Goal: Find specific page/section: Find specific page/section

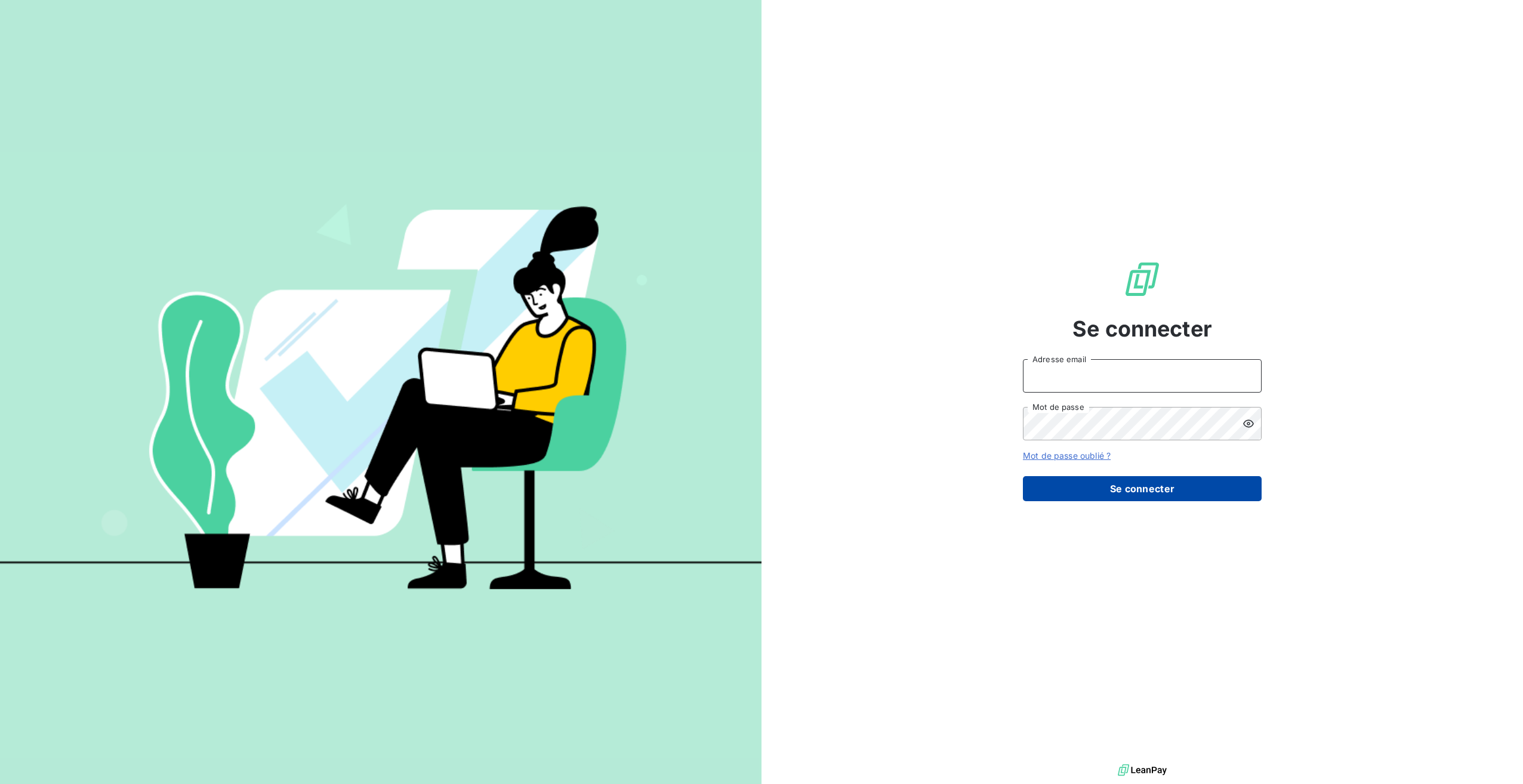
type input "[PERSON_NAME][EMAIL_ADDRESS][DOMAIN_NAME]"
click at [1128, 493] on button "Se connecter" at bounding box center [1142, 489] width 238 height 25
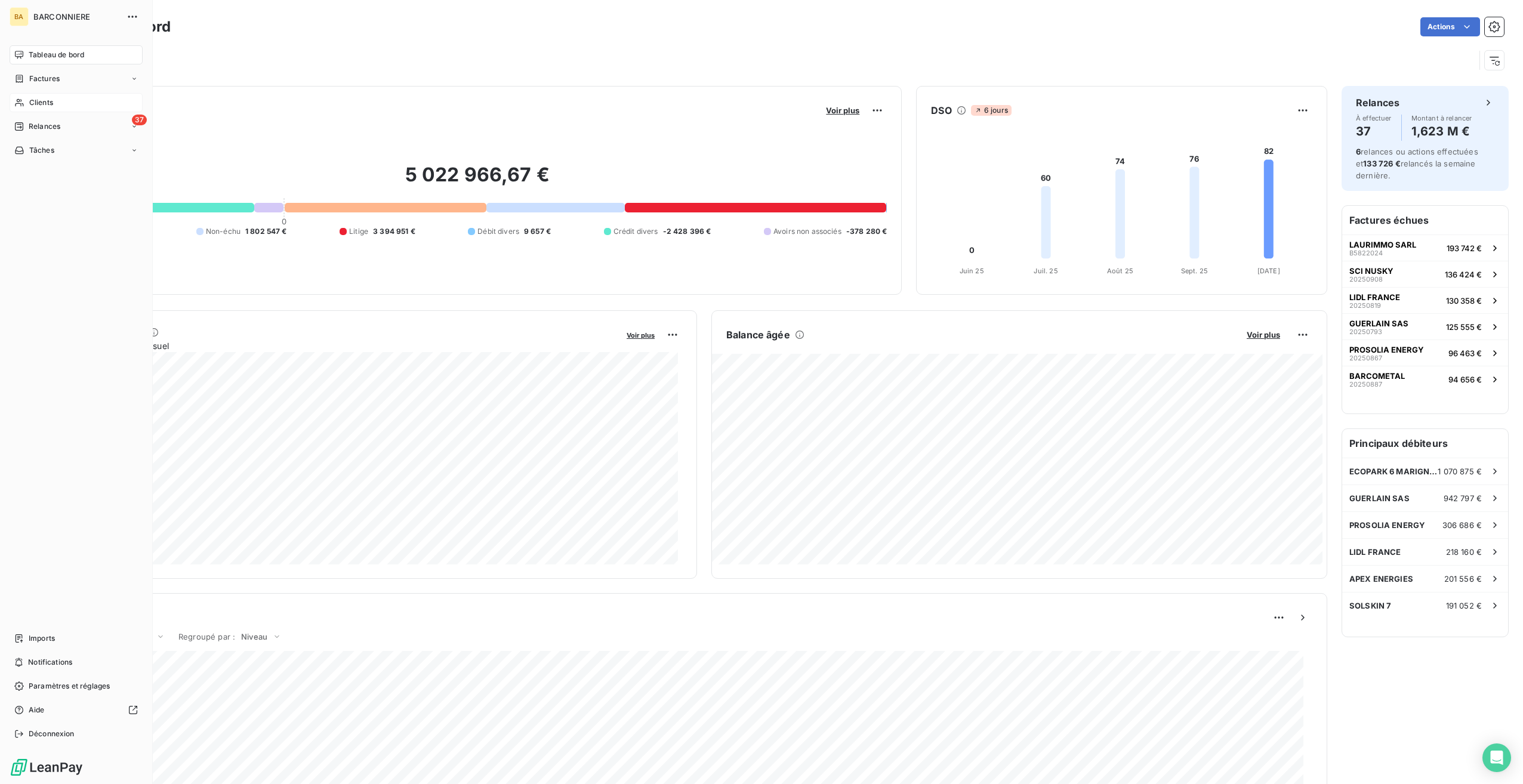
click at [44, 100] on span "Clients" at bounding box center [41, 102] width 24 height 11
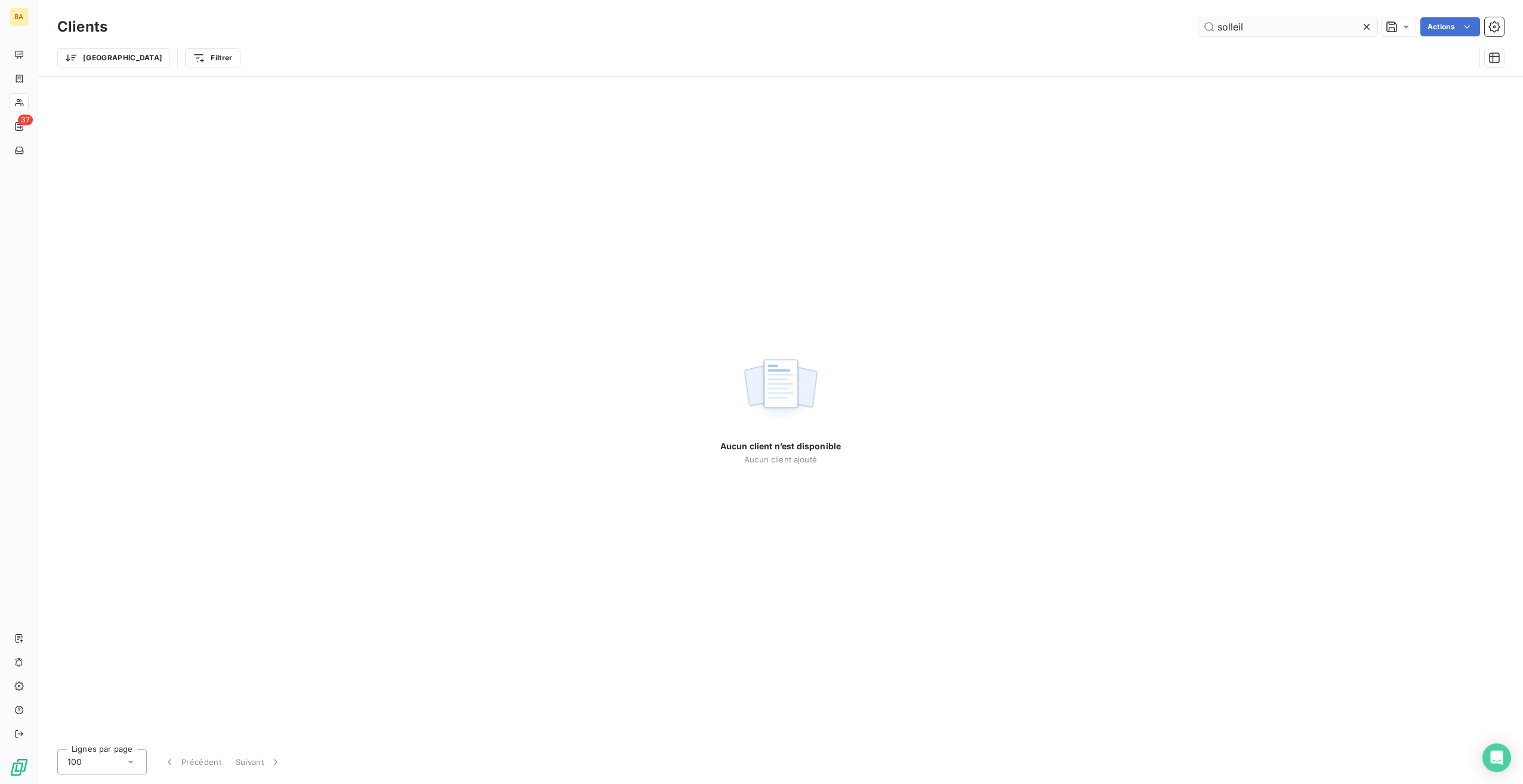
click at [1229, 26] on input "solleil" at bounding box center [1288, 26] width 179 height 19
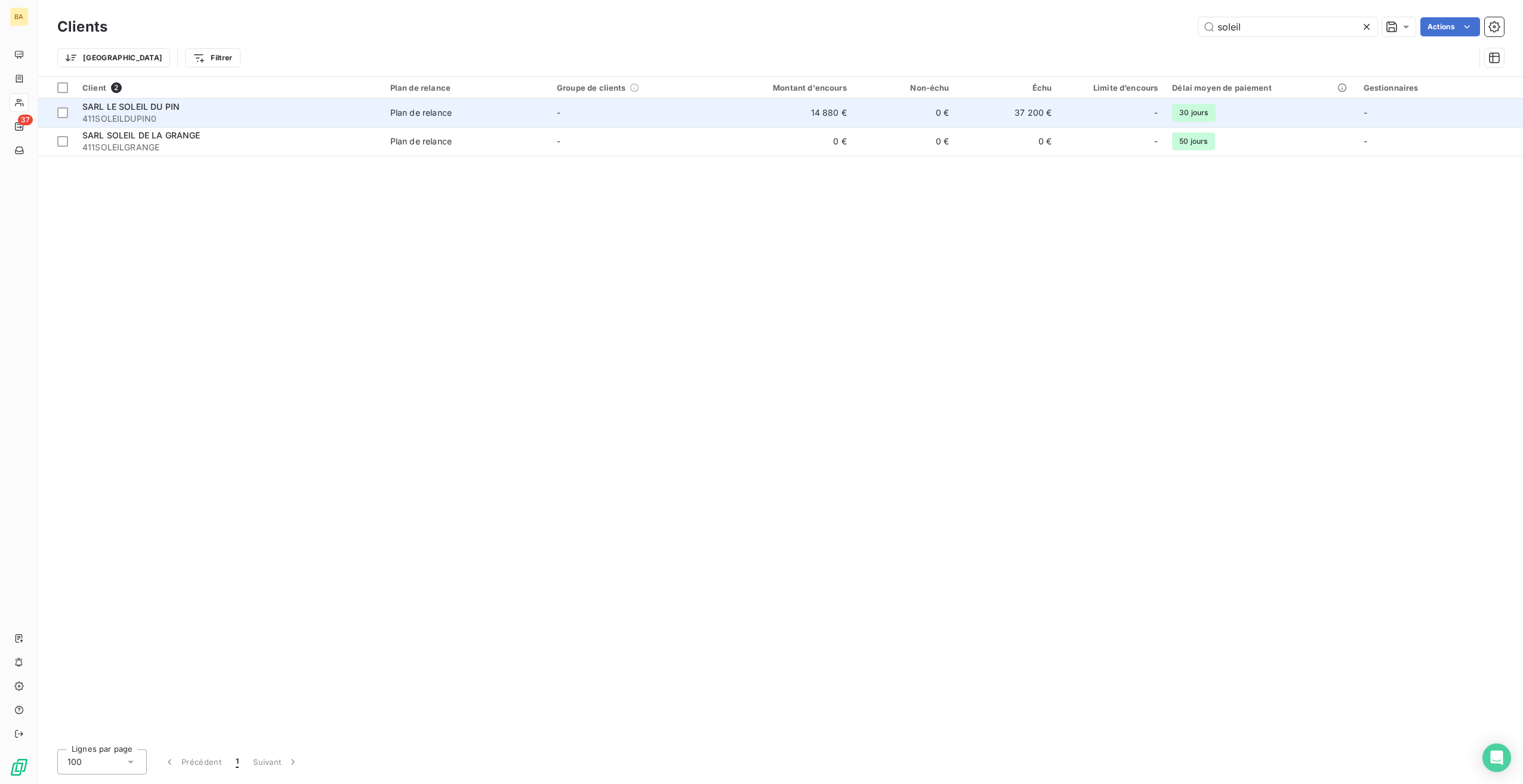
type input "soleil"
click at [150, 116] on span "411SOLEILDUPIN0" at bounding box center [229, 119] width 294 height 12
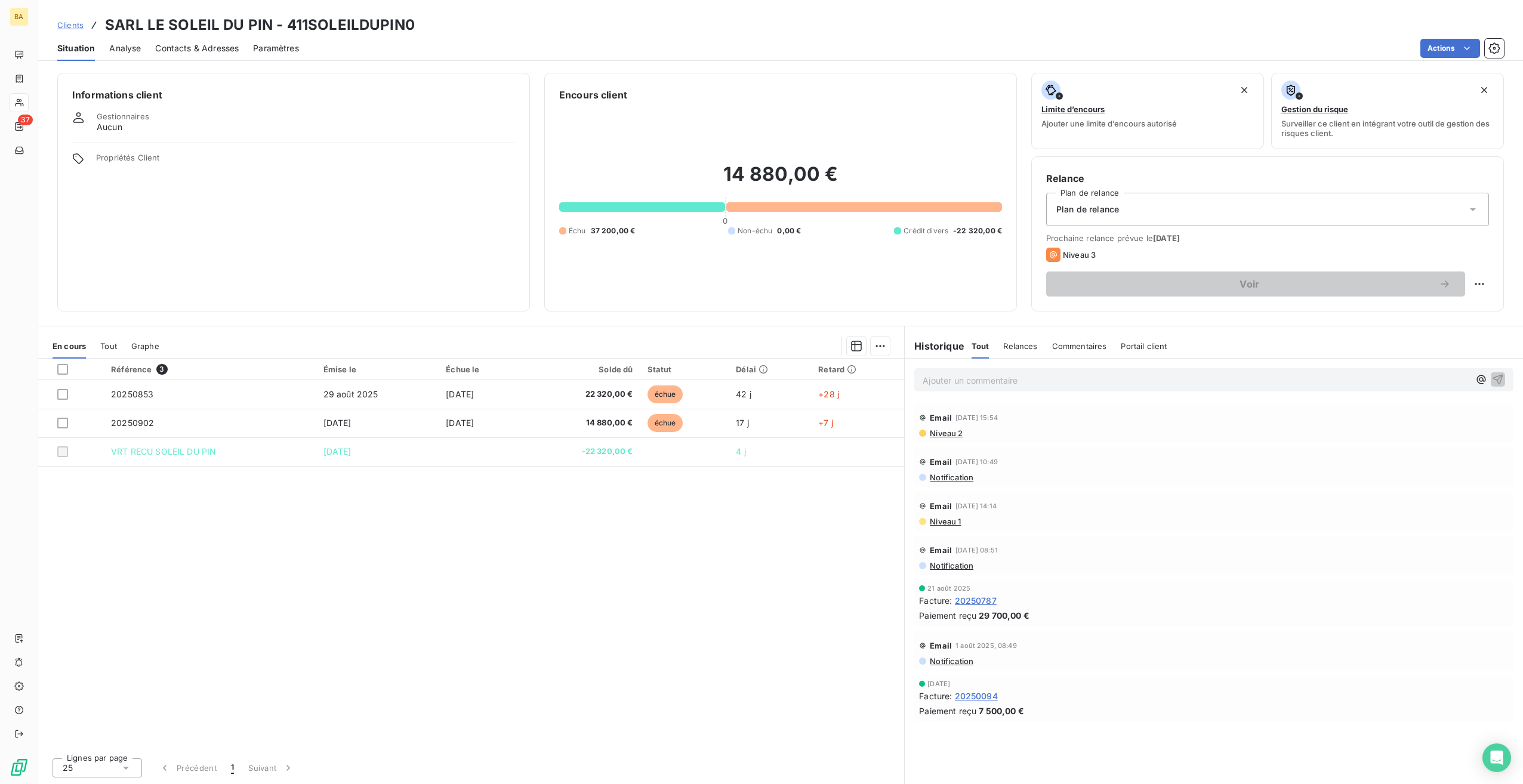
click at [940, 381] on p "Ajouter un commentaire ﻿" at bounding box center [1196, 380] width 547 height 15
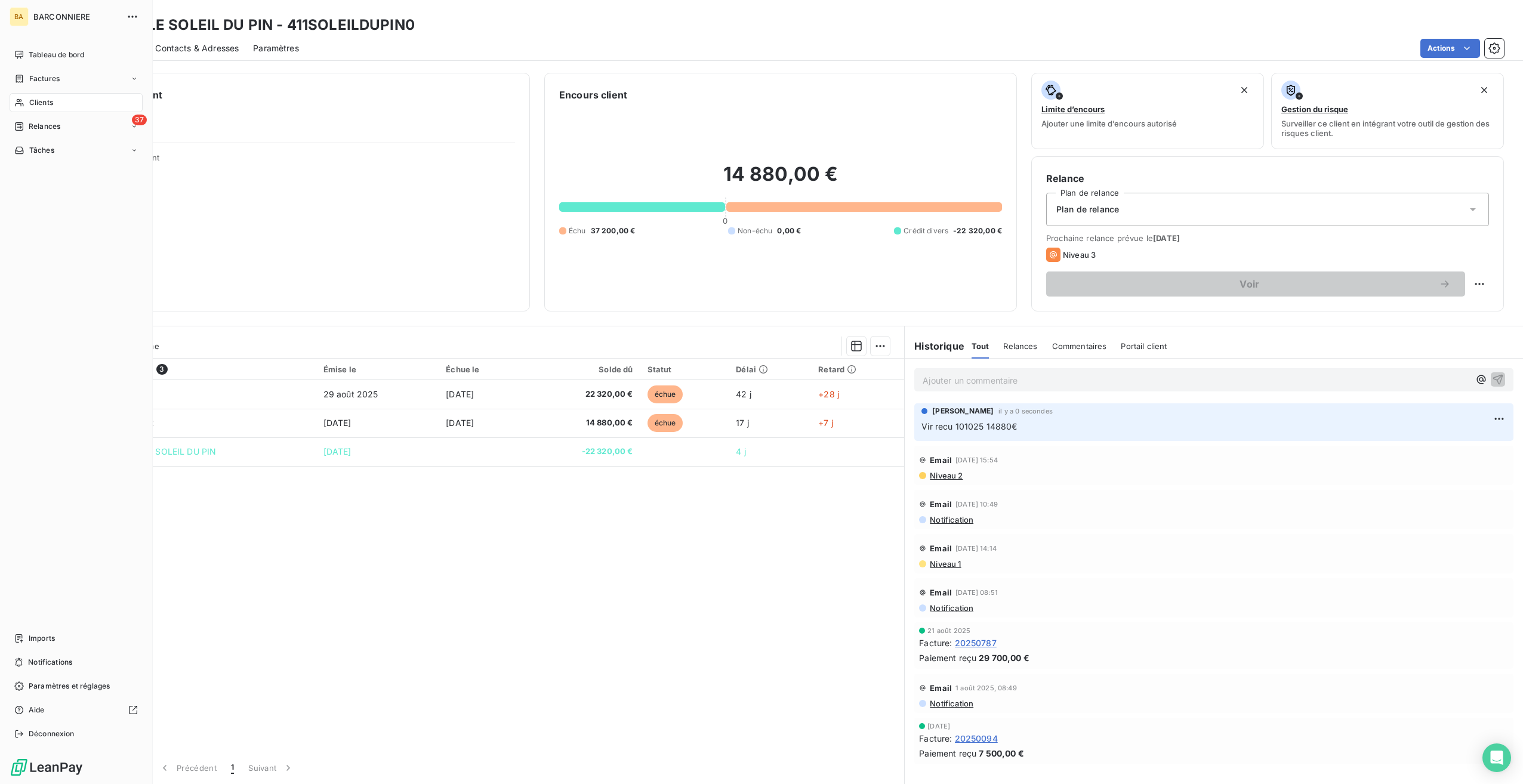
click at [48, 99] on span "Clients" at bounding box center [41, 102] width 24 height 11
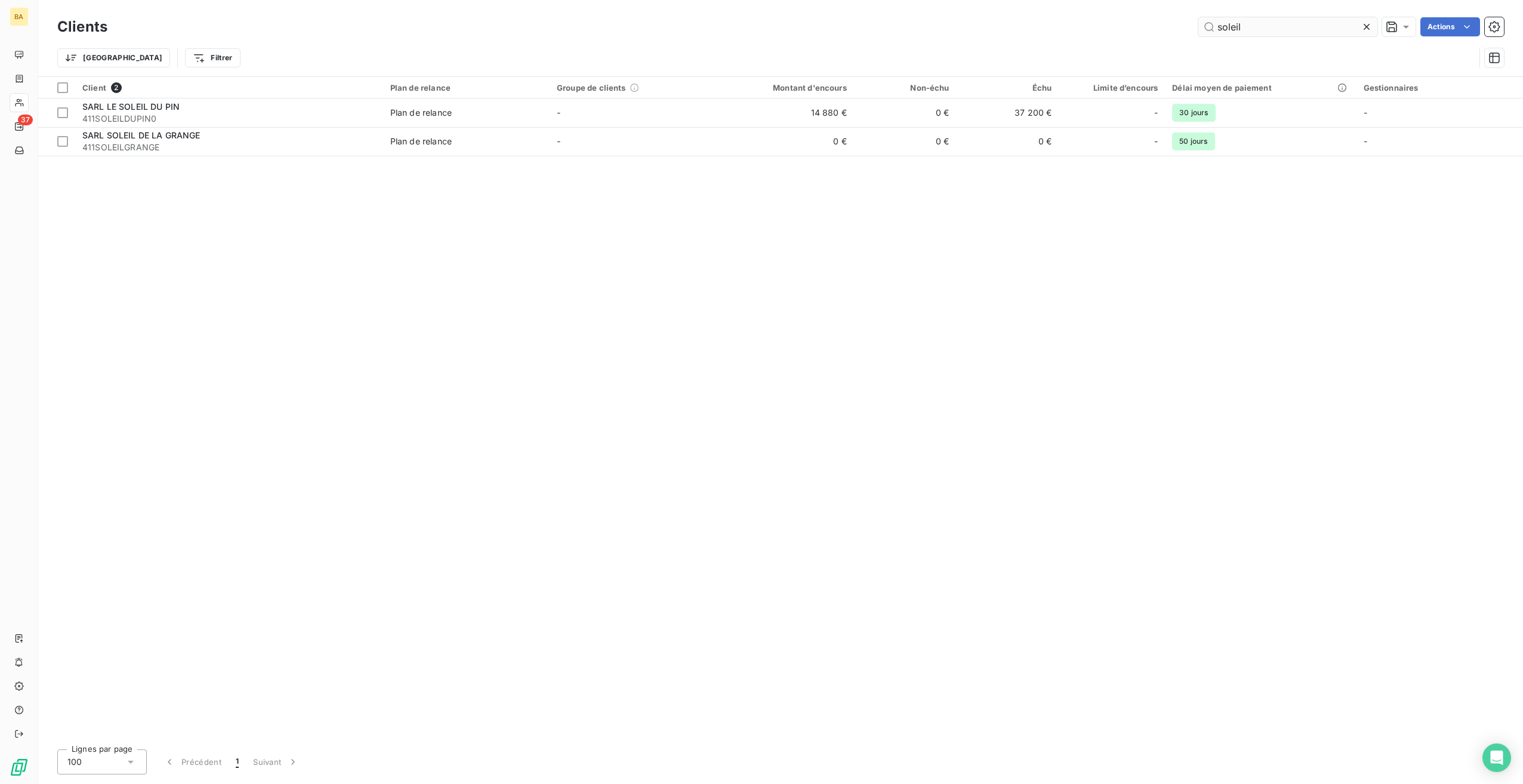
drag, startPoint x: 1243, startPoint y: 31, endPoint x: 1200, endPoint y: 31, distance: 43.0
click at [1200, 31] on input "soleil" at bounding box center [1288, 26] width 179 height 19
type input "sunw"
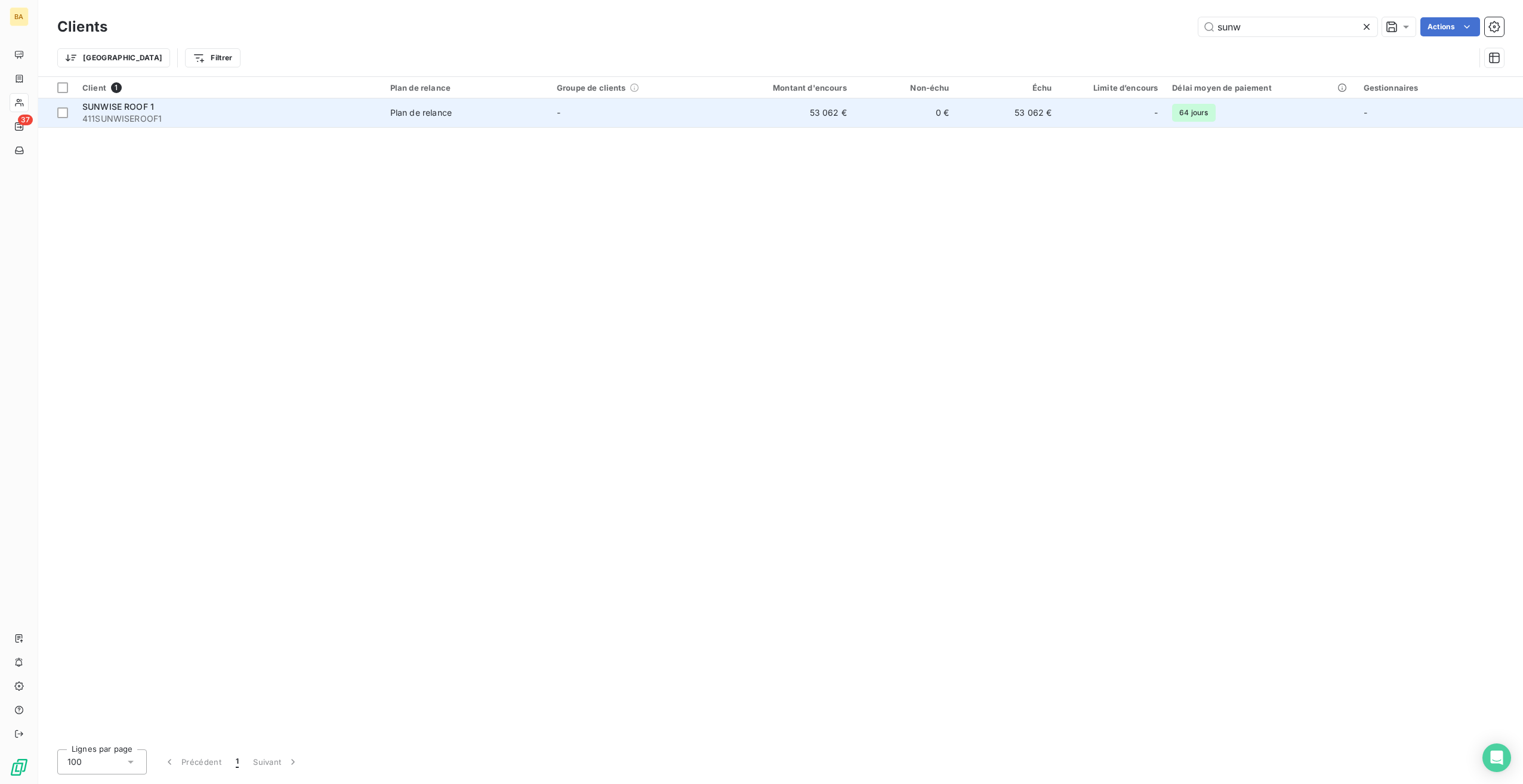
click at [129, 114] on span "411SUNWISEROOF1" at bounding box center [229, 119] width 294 height 12
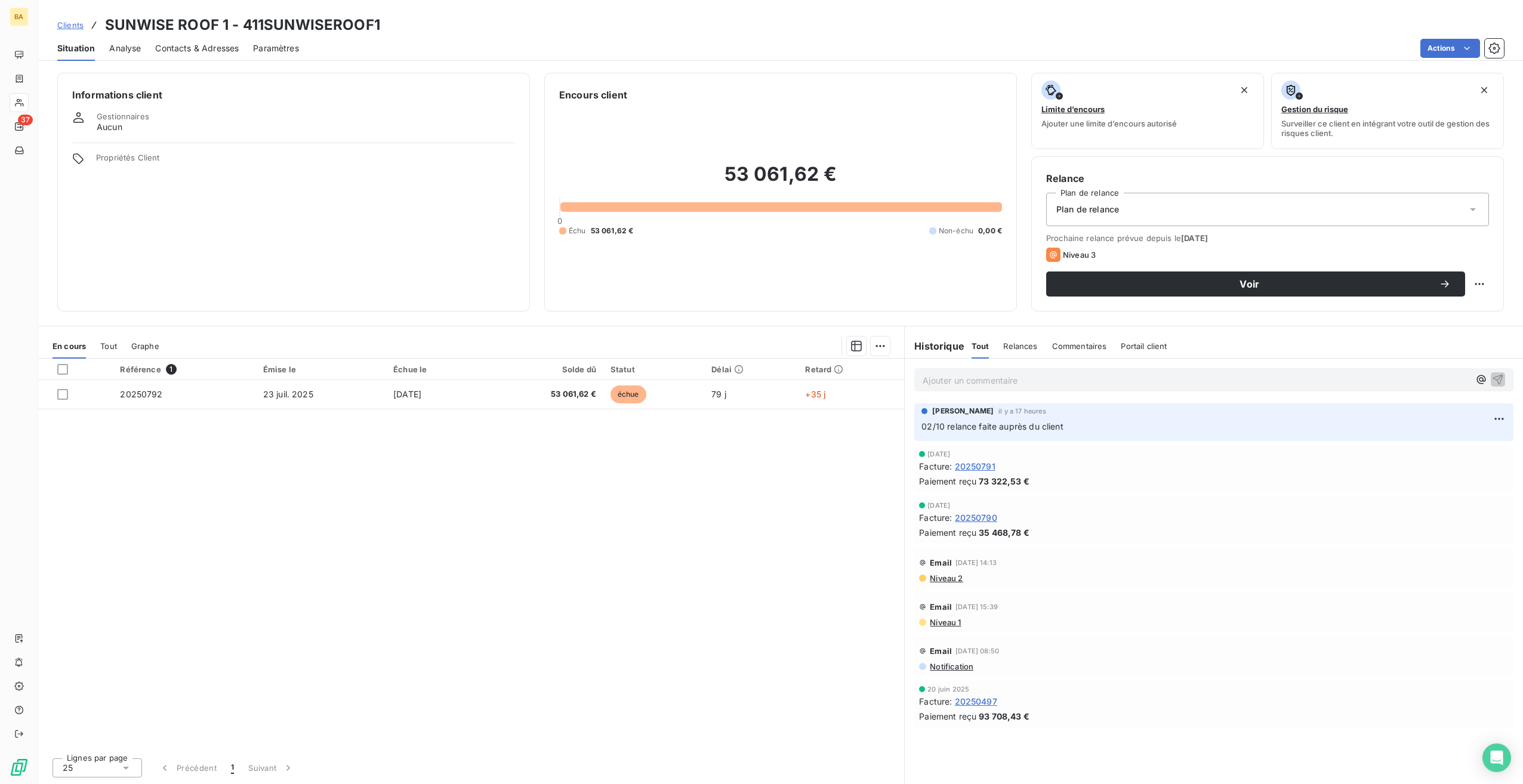
click at [1187, 381] on p "Ajouter un commentaire ﻿" at bounding box center [1196, 380] width 547 height 15
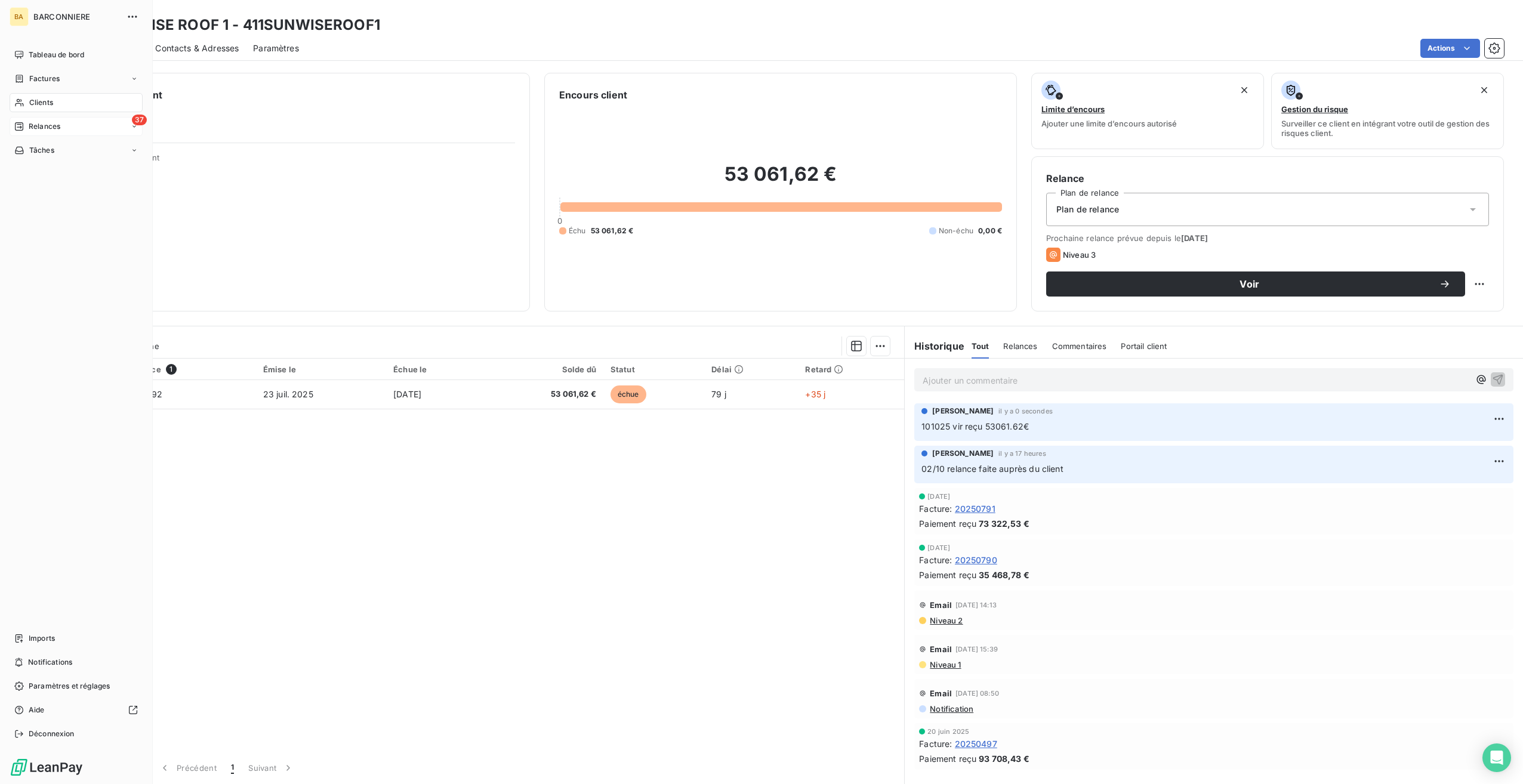
click at [44, 126] on span "Relances" at bounding box center [44, 126] width 32 height 11
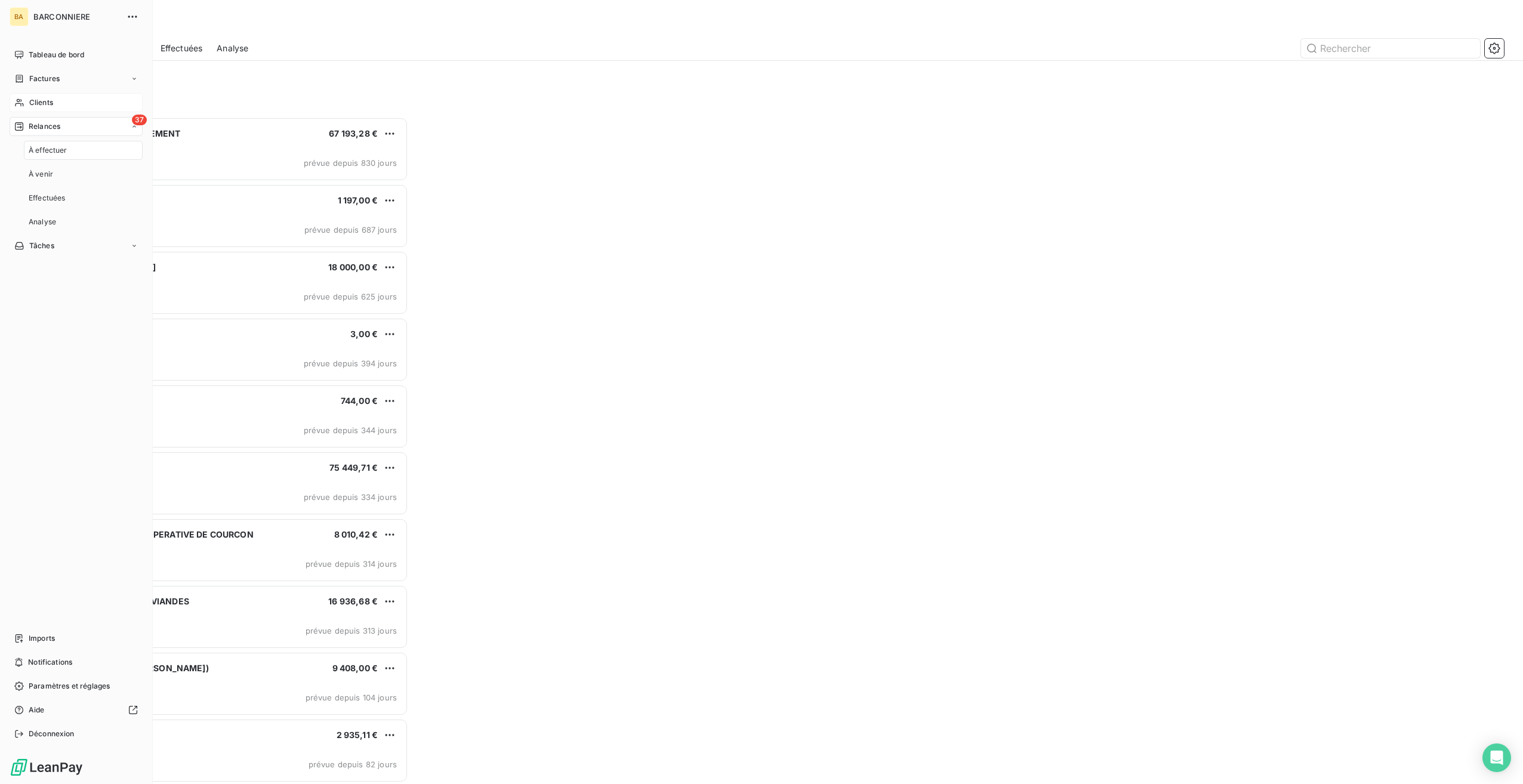
scroll to position [658, 342]
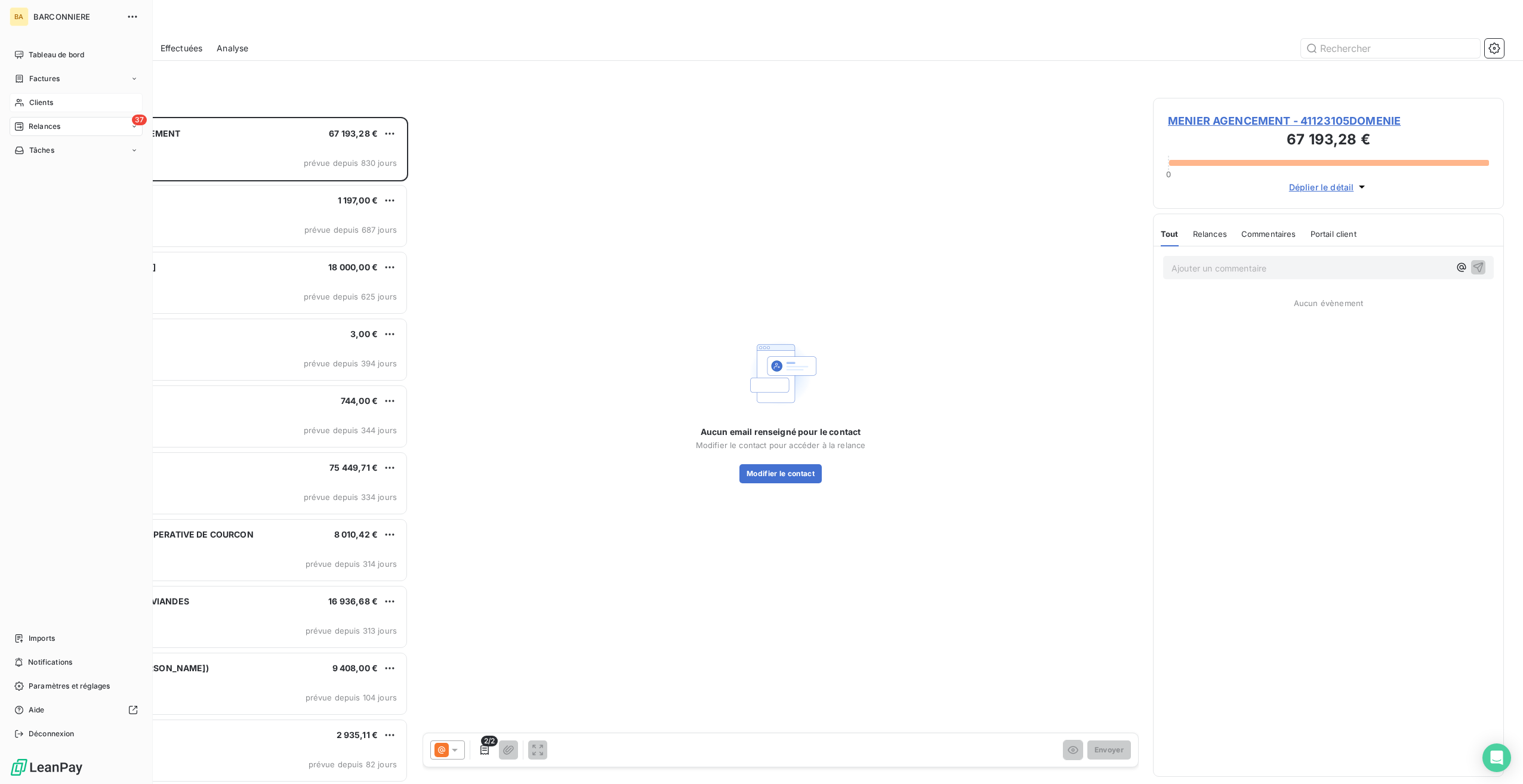
click at [52, 126] on span "Relances" at bounding box center [44, 126] width 32 height 11
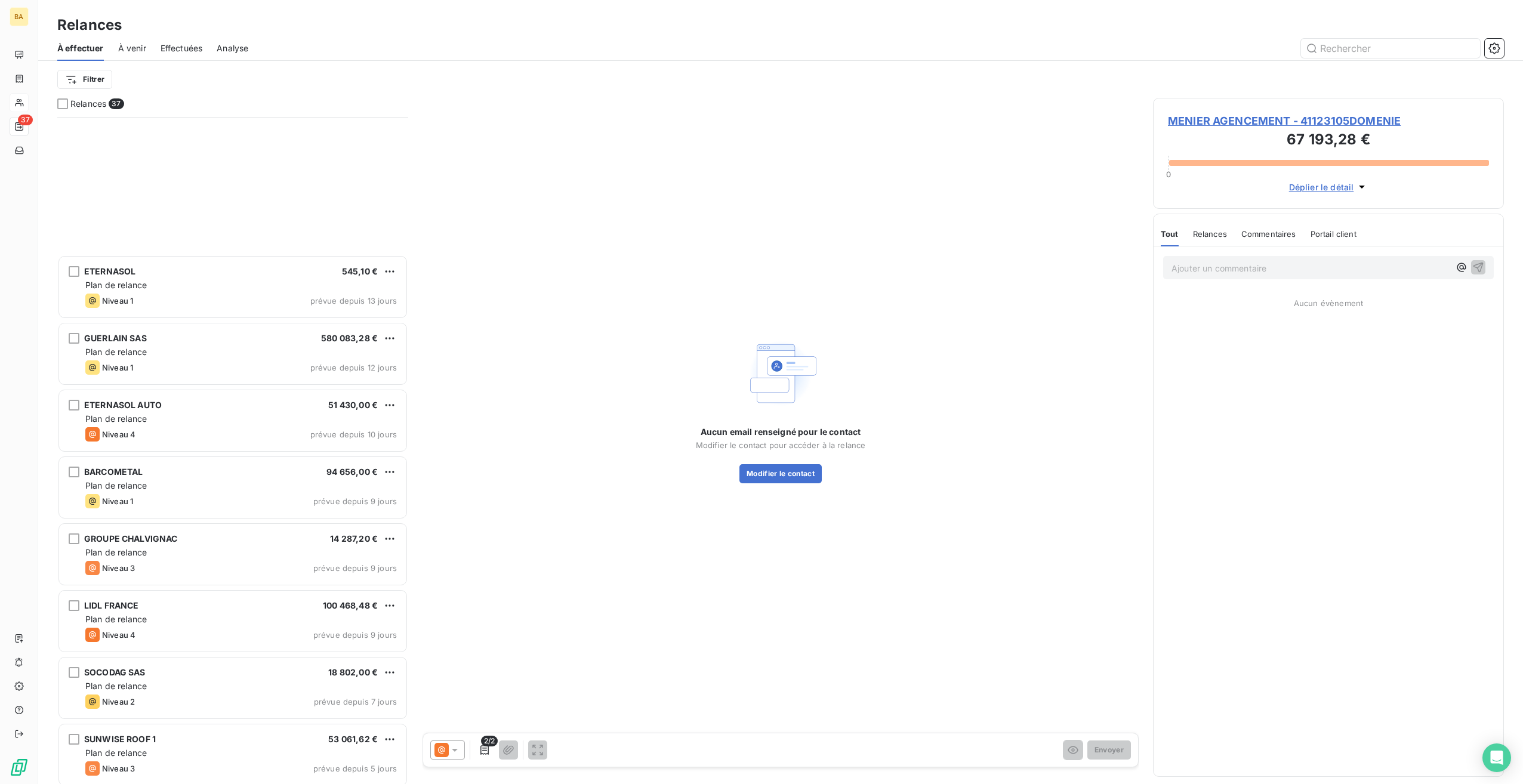
scroll to position [1805, 0]
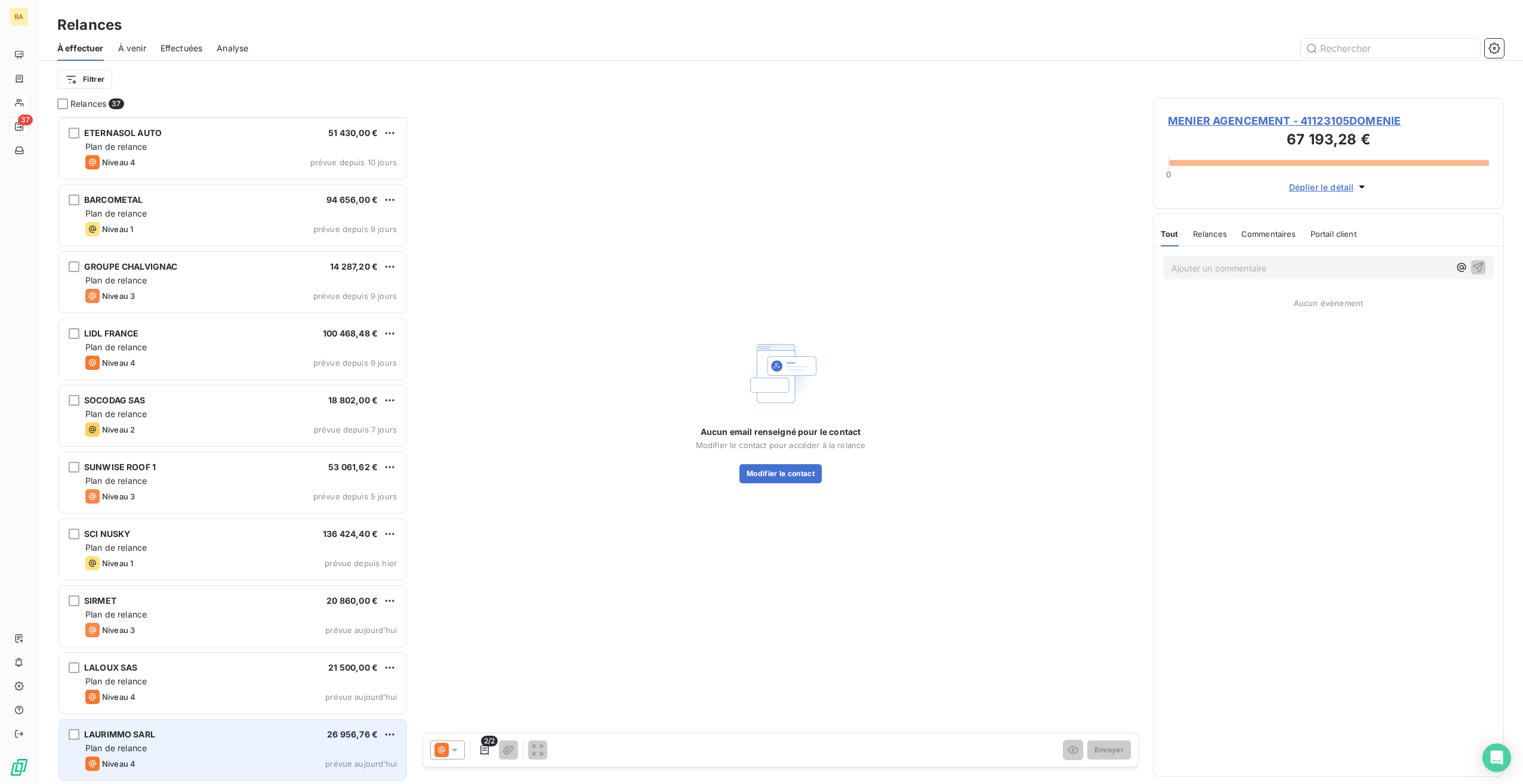
click at [132, 752] on div "Plan de relance" at bounding box center [241, 748] width 312 height 12
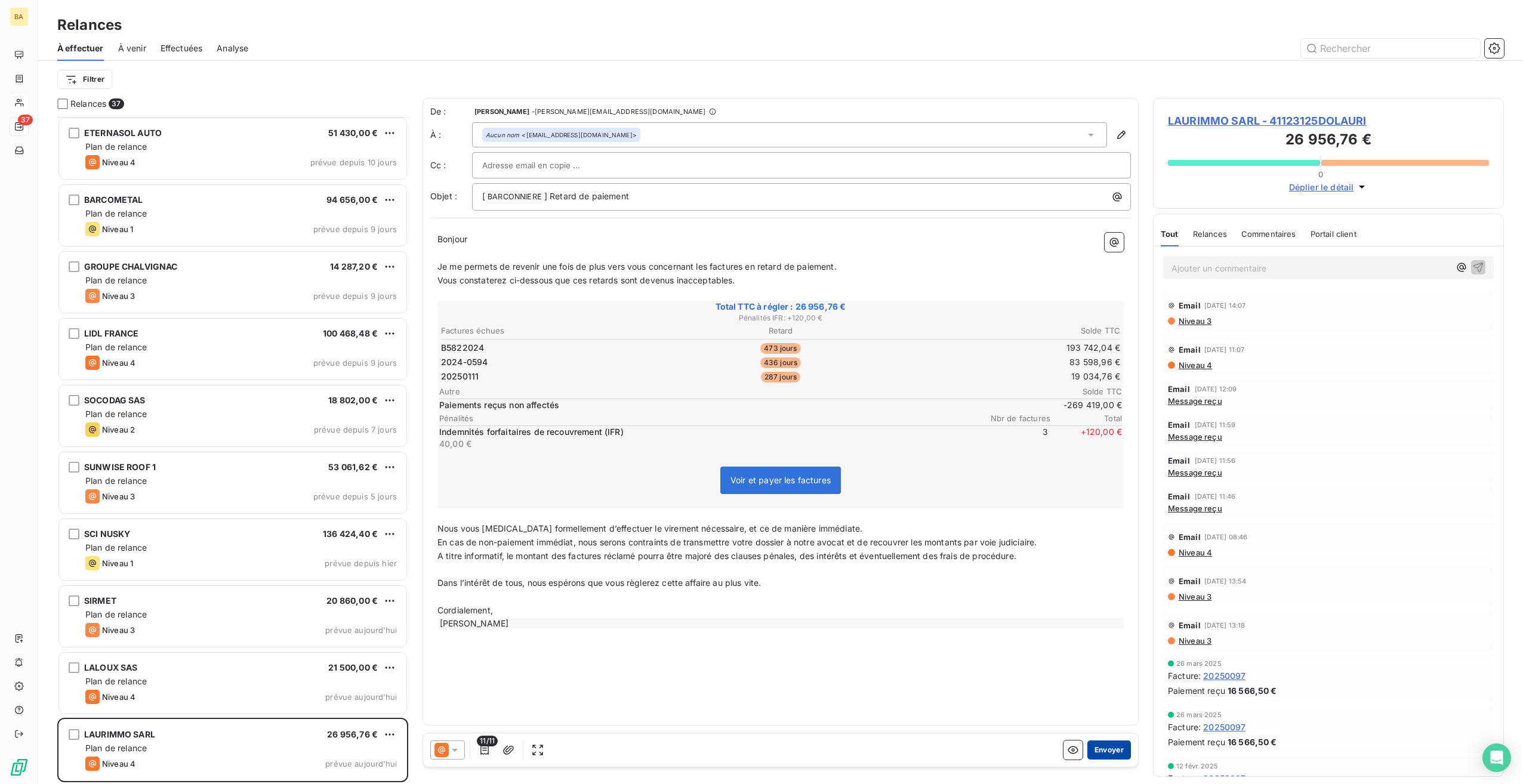
click at [1108, 749] on button "Envoyer" at bounding box center [1109, 750] width 44 height 19
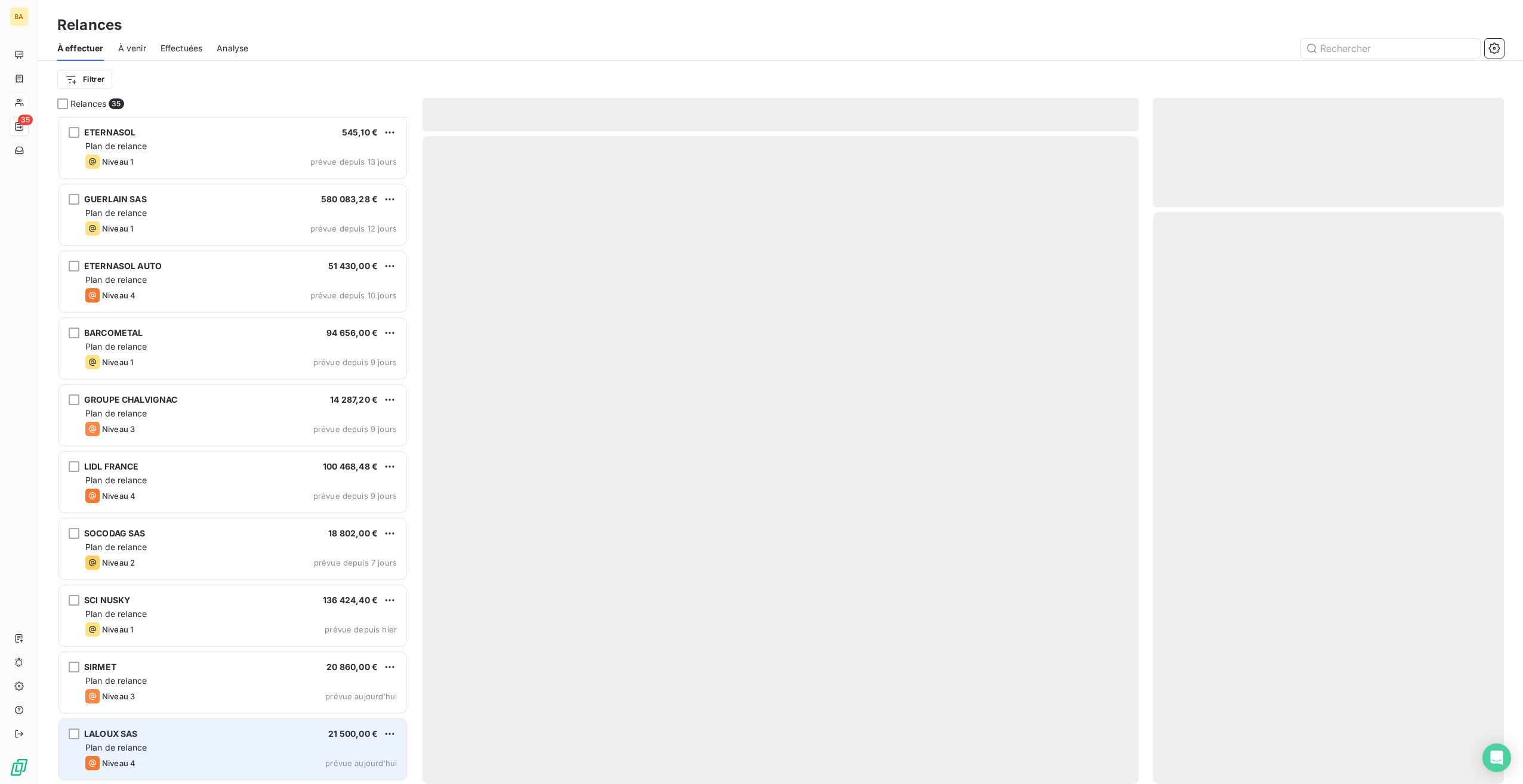
scroll to position [1672, 0]
click at [154, 744] on div "Plan de relance" at bounding box center [241, 748] width 312 height 12
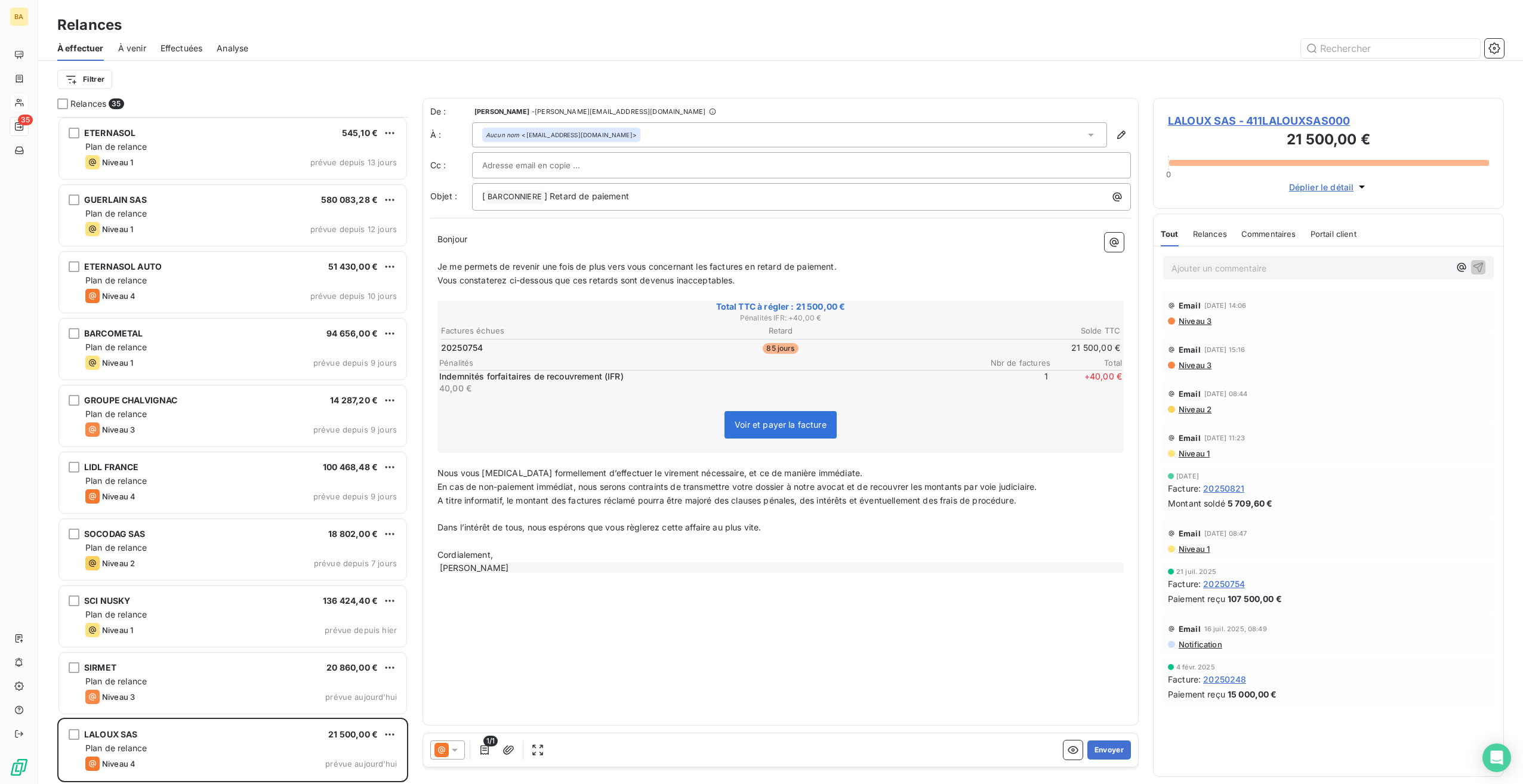
click at [459, 750] on icon at bounding box center [454, 750] width 12 height 12
click at [786, 693] on div "De : [PERSON_NAME] - [PERSON_NAME][EMAIL_ADDRESS][DOMAIN_NAME] À : Aucun nom <[…" at bounding box center [781, 412] width 716 height 628
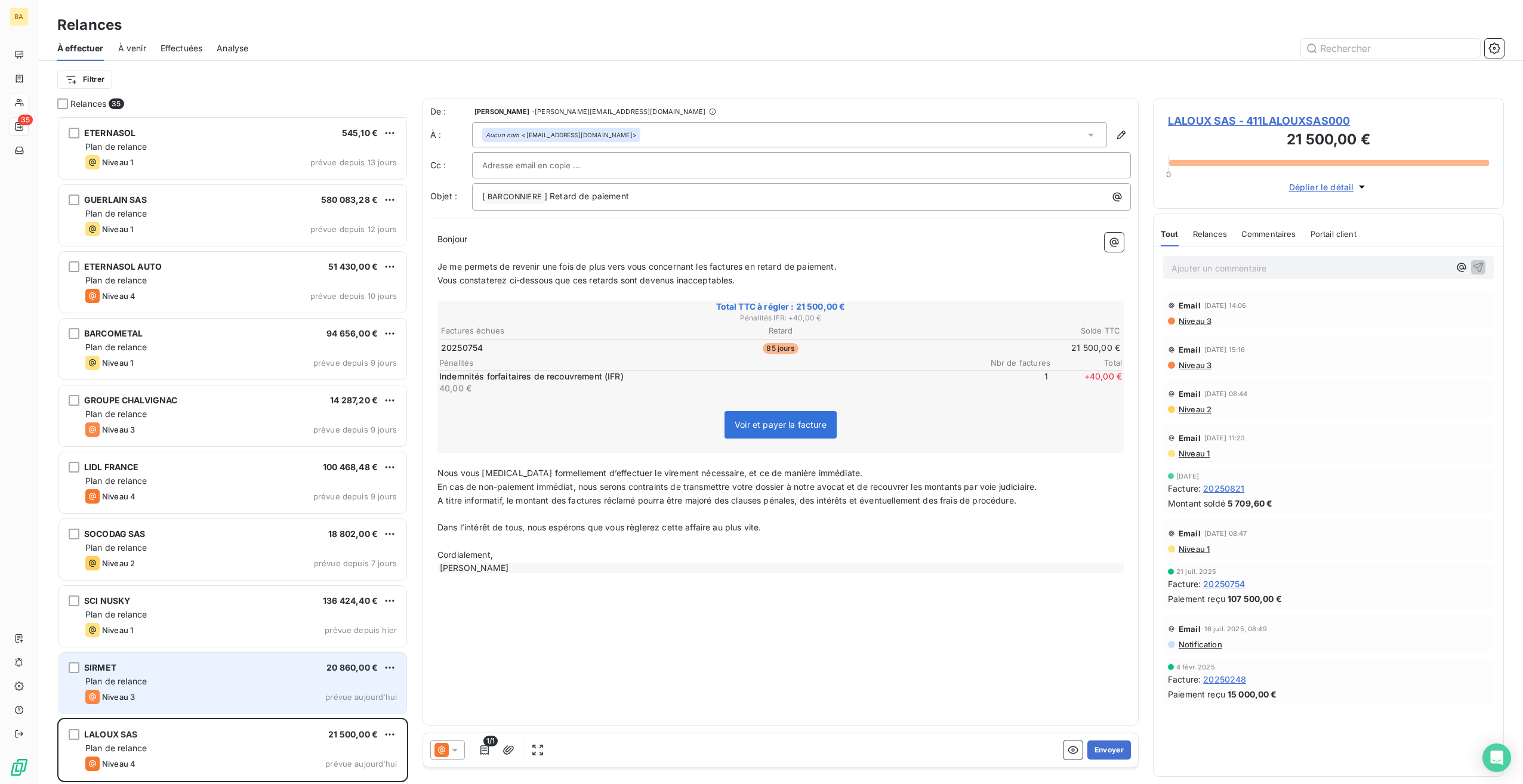
click at [167, 674] on div "SIRMET 20 860,00 € Plan de relance Niveau 3 prévue [DATE]" at bounding box center [232, 682] width 348 height 61
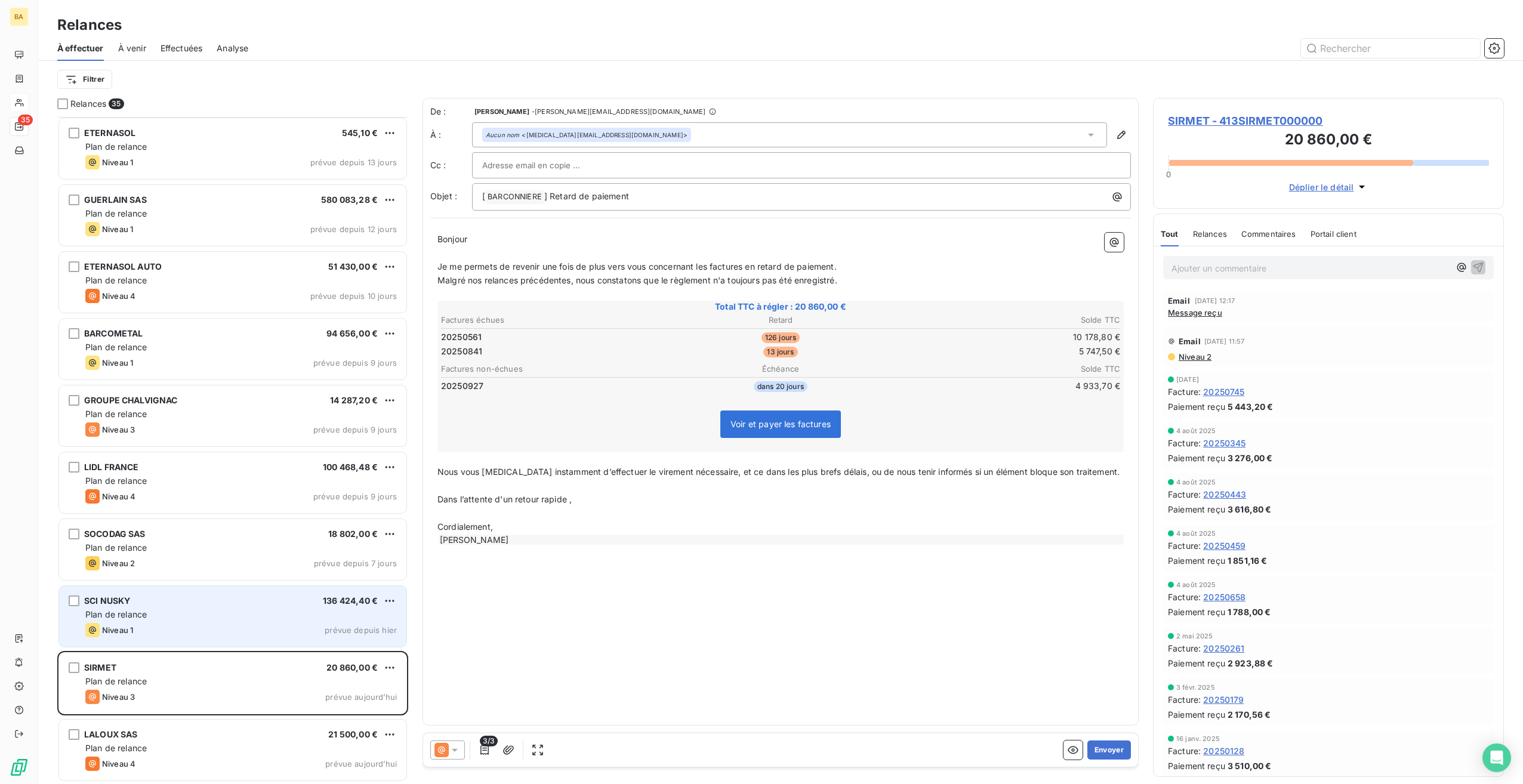
click at [178, 615] on div "Plan de relance" at bounding box center [241, 615] width 312 height 12
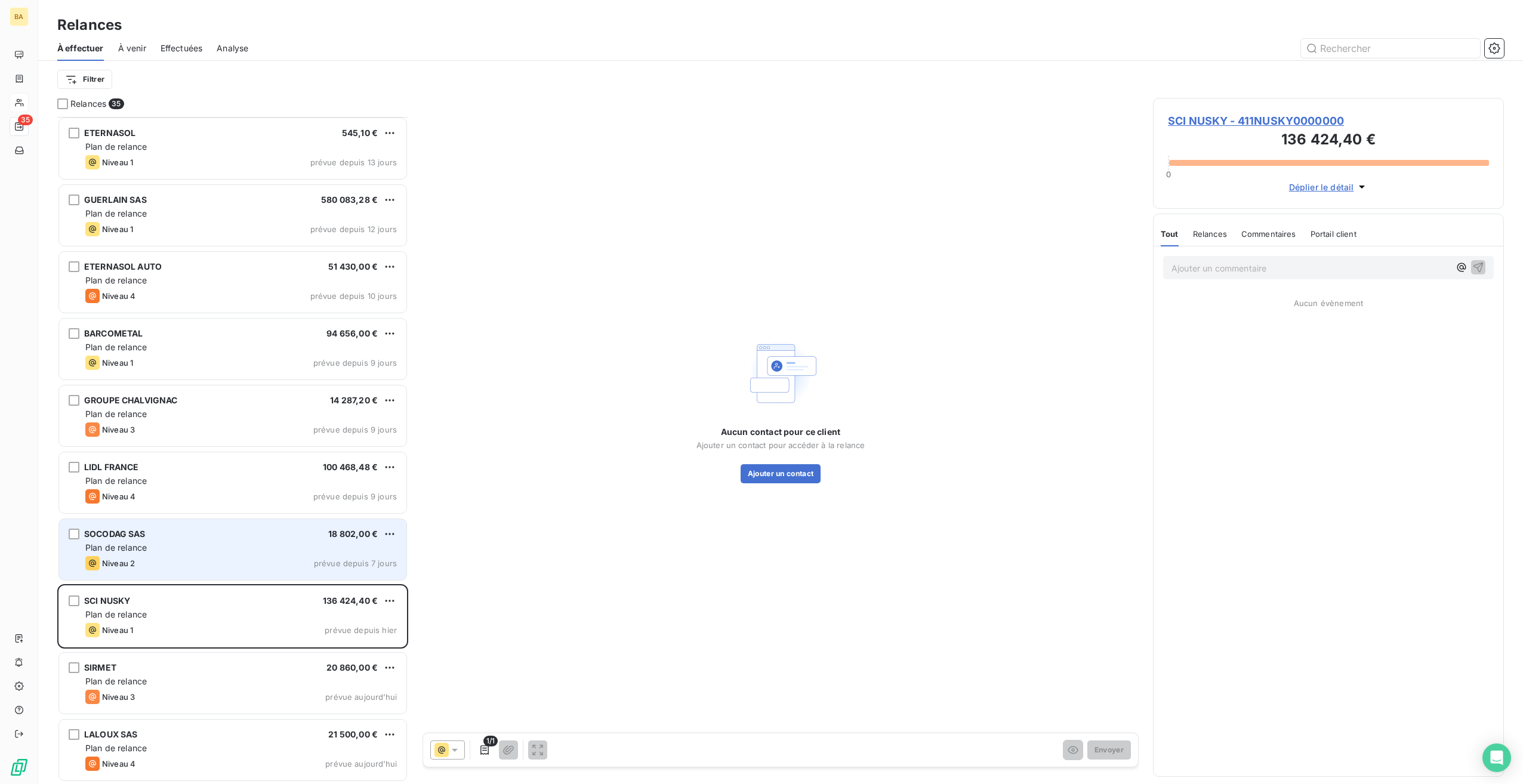
click at [179, 546] on div "Plan de relance" at bounding box center [241, 547] width 312 height 12
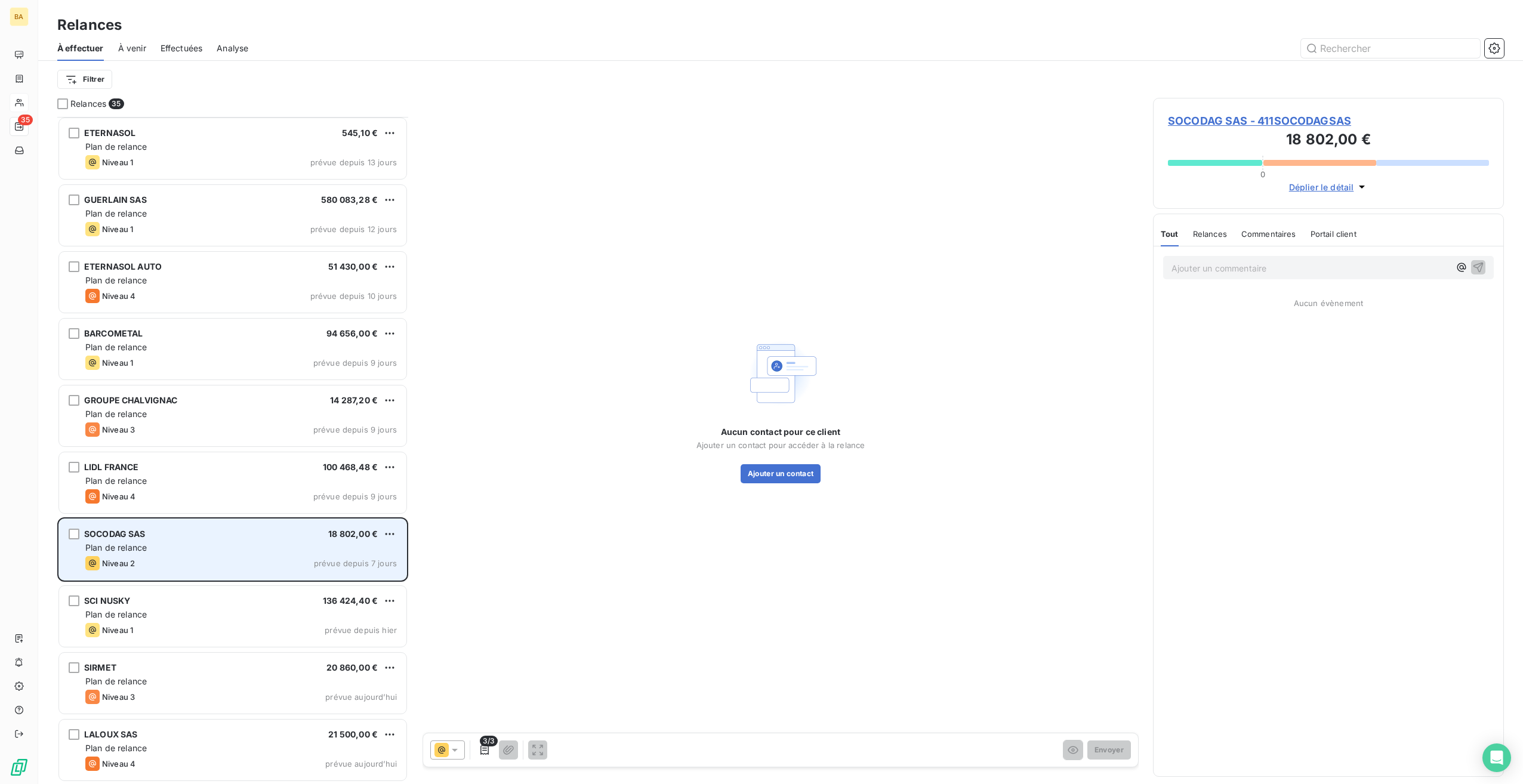
click at [147, 541] on div "Plan de relance" at bounding box center [241, 547] width 312 height 12
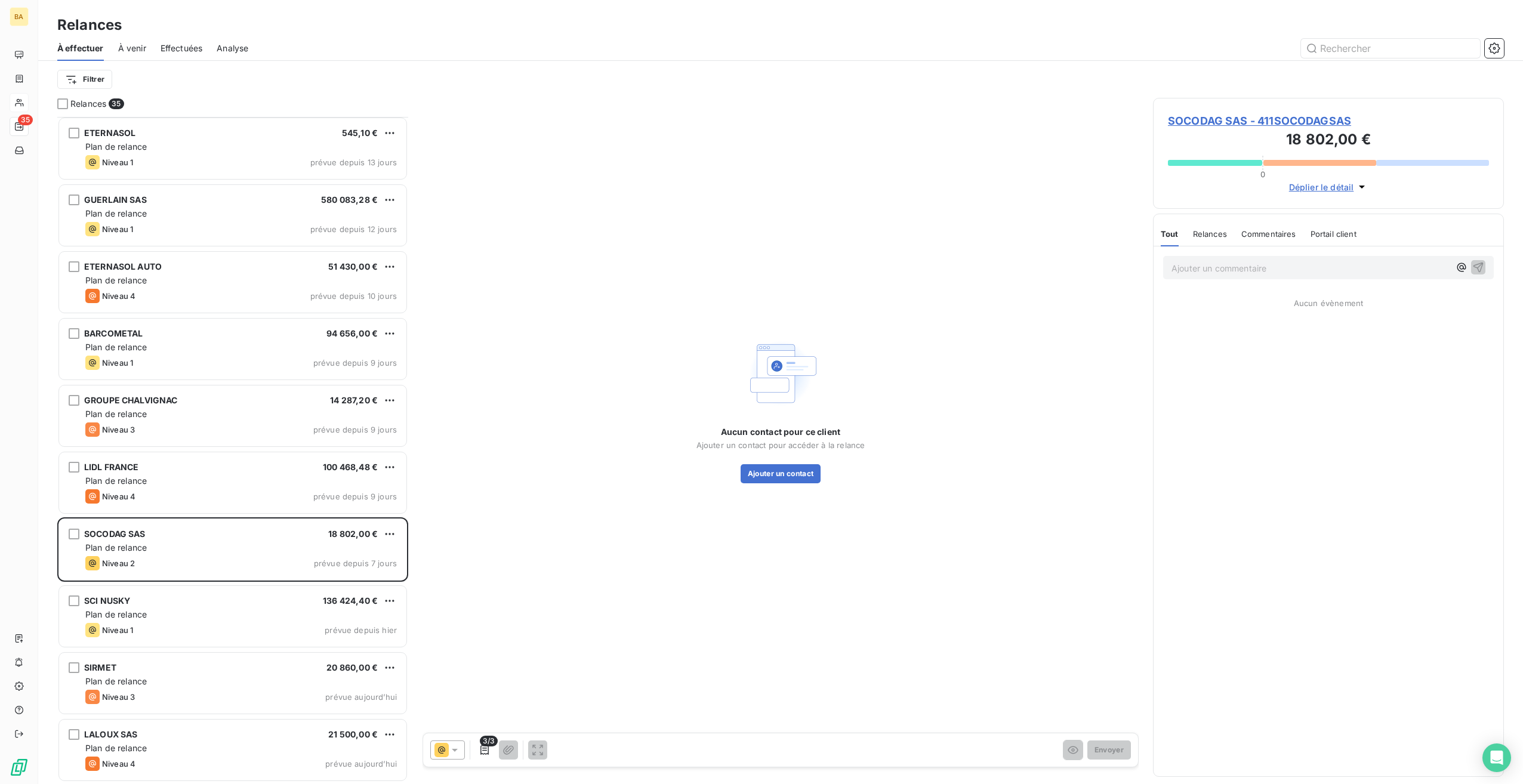
click at [1263, 122] on span "SOCODAG SAS - 411SOCODAGSAS" at bounding box center [1328, 120] width 321 height 16
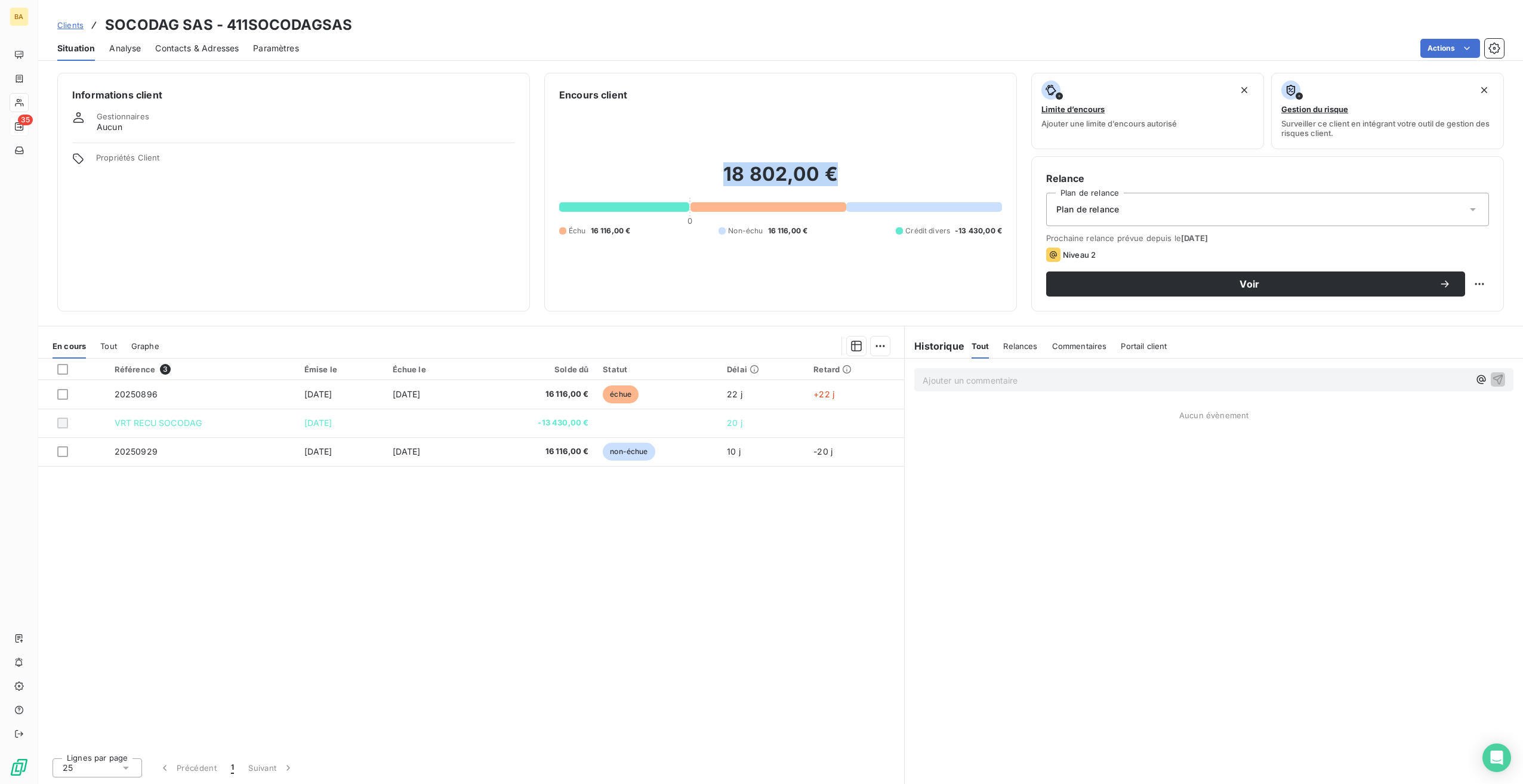
drag, startPoint x: 854, startPoint y: 172, endPoint x: 694, endPoint y: 178, distance: 160.1
click at [694, 178] on h2 "18 802,00 €" at bounding box center [781, 180] width 442 height 36
drag, startPoint x: 401, startPoint y: 22, endPoint x: 92, endPoint y: 32, distance: 309.2
click at [92, 32] on div "Clients SOCODAG SAS - 411SOCODAGSAS" at bounding box center [781, 25] width 1485 height 21
copy h3 "SOCODAG SAS - 411SOCODAGSAS"
